Goal: Find specific page/section: Find specific page/section

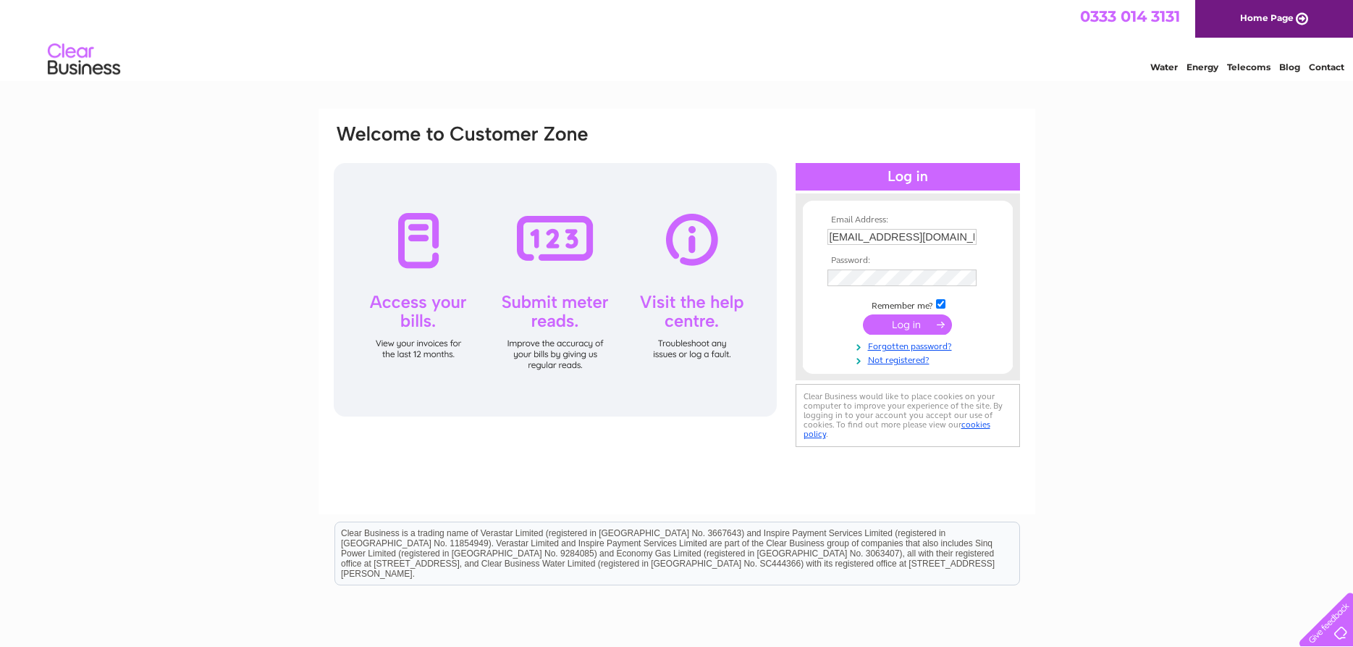
click at [913, 331] on input "submit" at bounding box center [907, 324] width 89 height 20
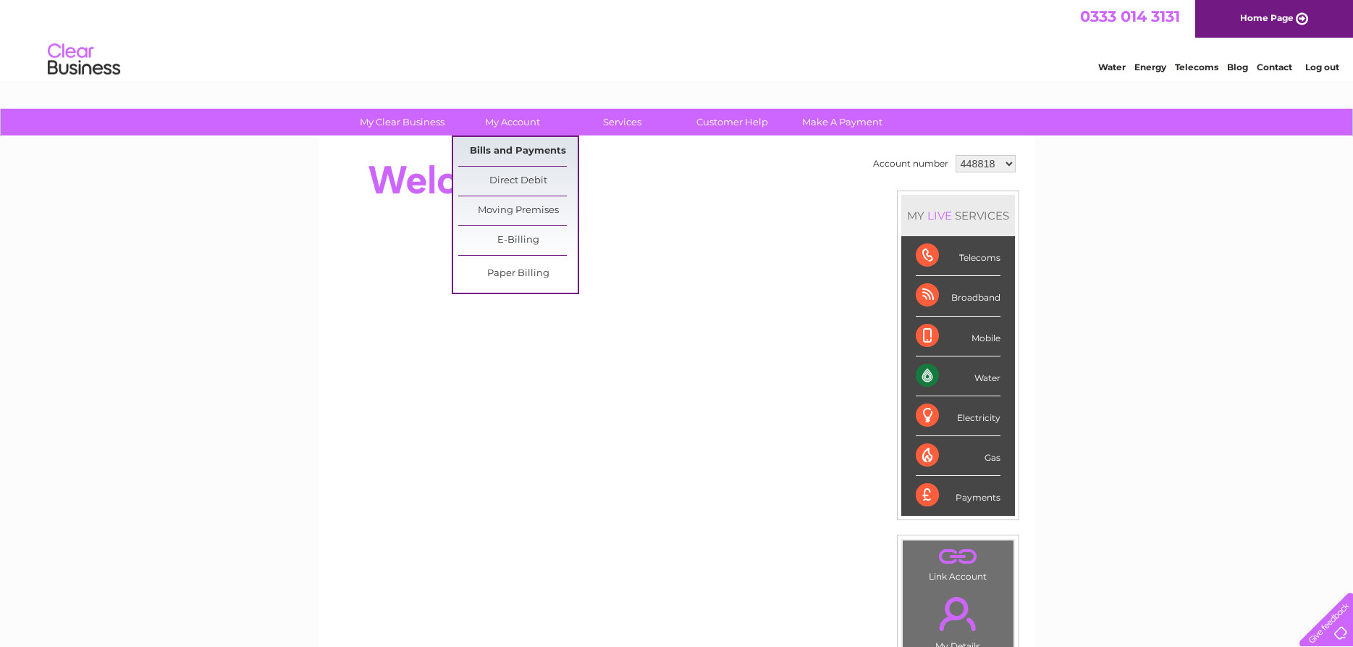
click at [520, 151] on link "Bills and Payments" at bounding box center [517, 151] width 119 height 29
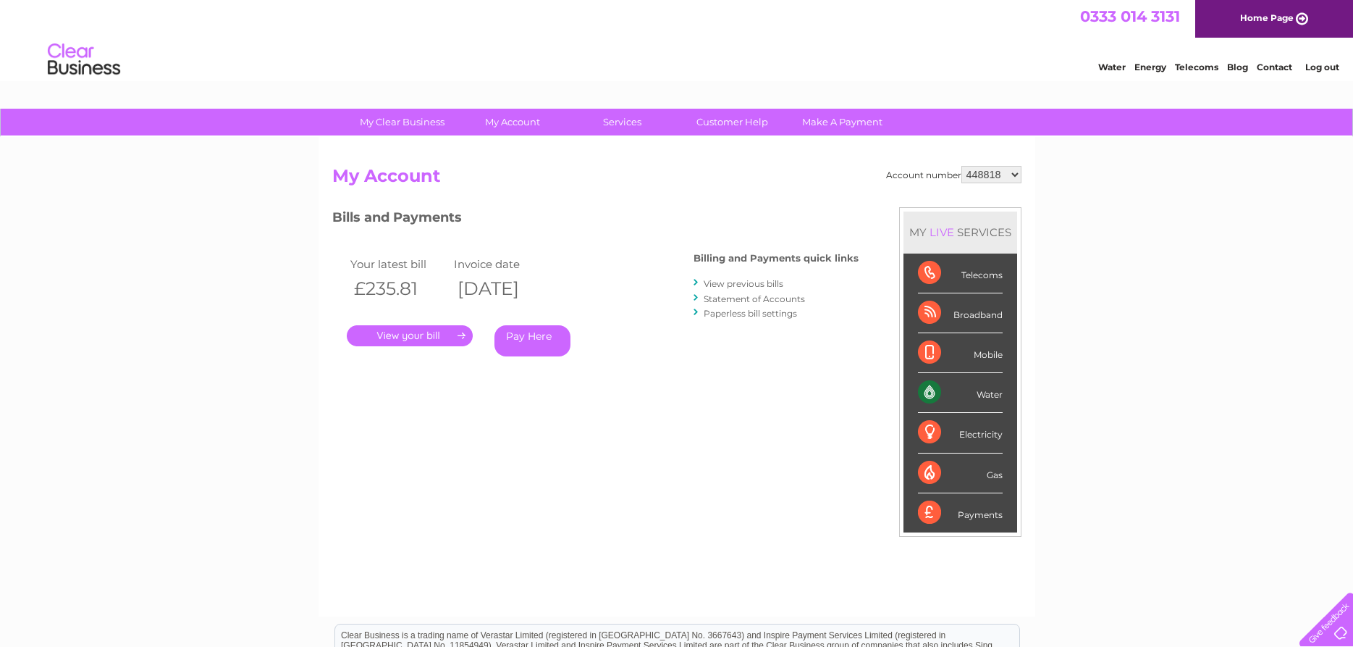
click at [453, 332] on link "." at bounding box center [410, 335] width 126 height 21
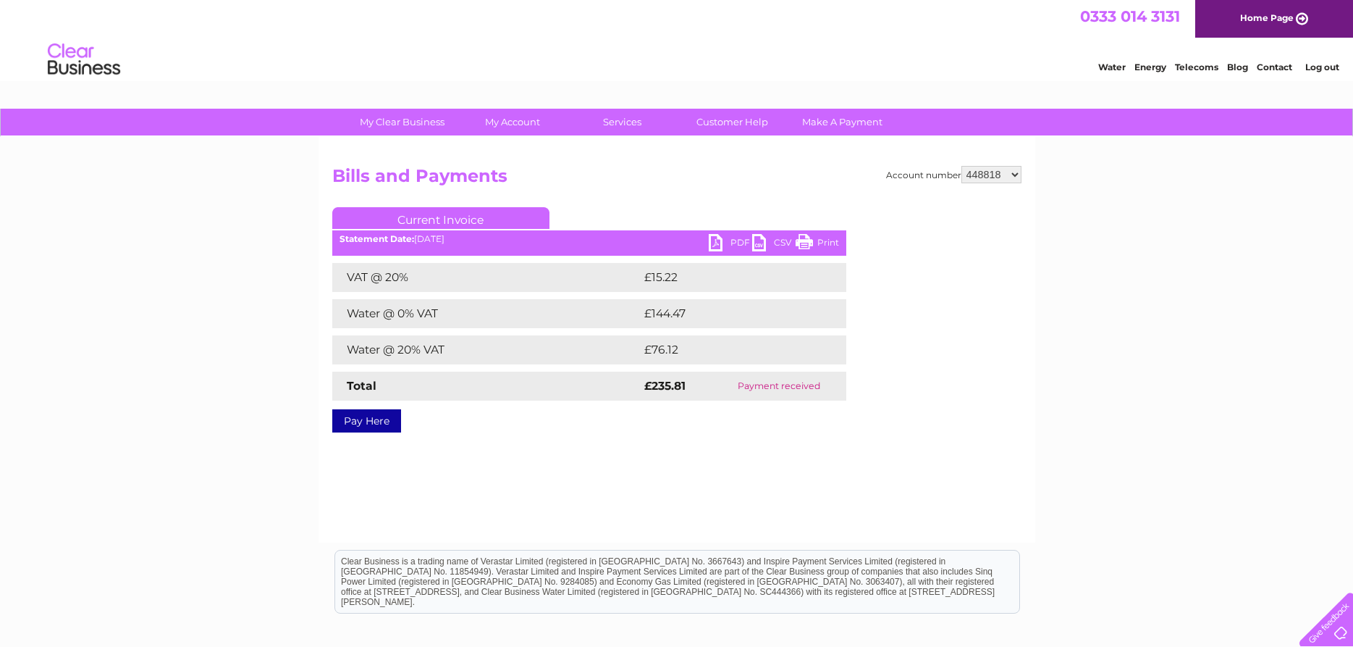
click at [718, 240] on link "PDF" at bounding box center [730, 244] width 43 height 21
